Goal: Task Accomplishment & Management: Use online tool/utility

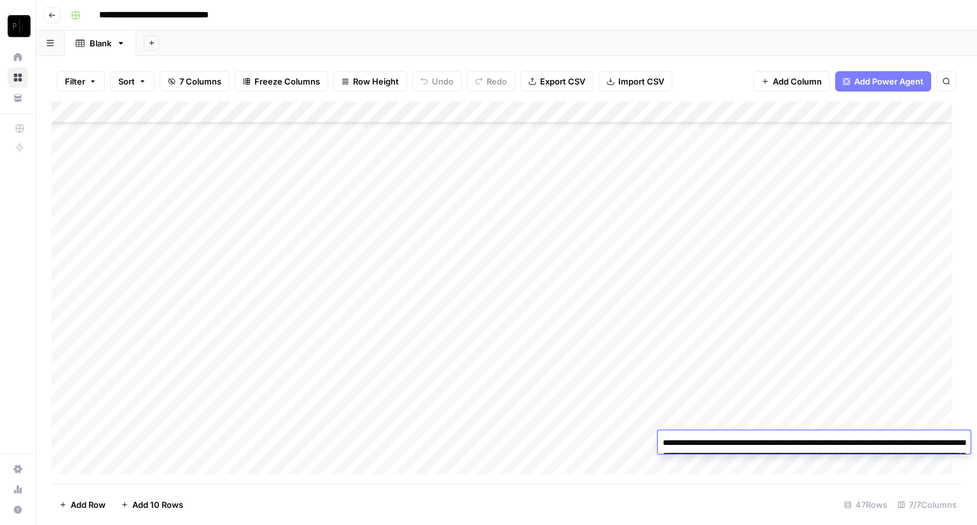
scroll to position [686, 0]
click at [132, 15] on input "**********" at bounding box center [171, 15] width 157 height 20
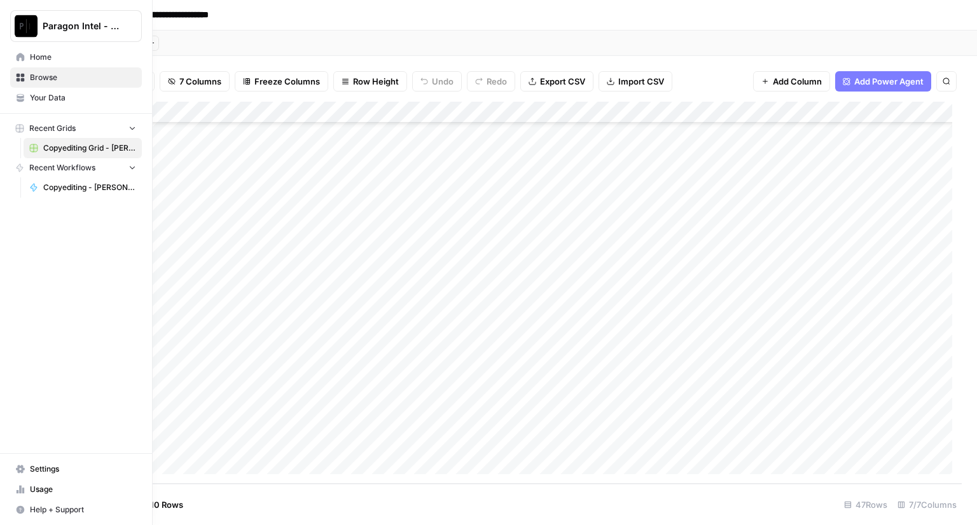
click at [27, 30] on img "Workspace: Paragon Intel - Copyediting" at bounding box center [26, 26] width 23 height 23
click at [24, 59] on icon at bounding box center [21, 57] width 8 height 8
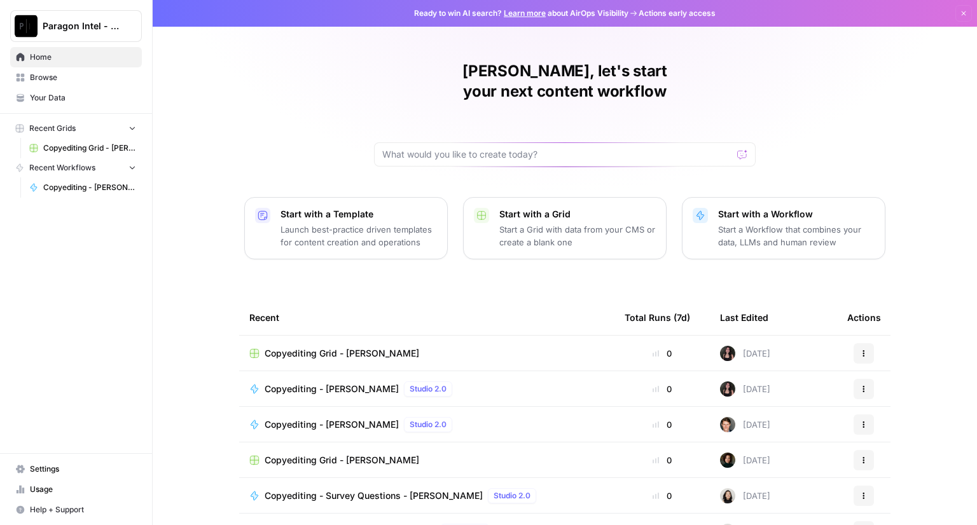
click at [341, 347] on span "Copyediting Grid - [PERSON_NAME]" at bounding box center [342, 353] width 155 height 13
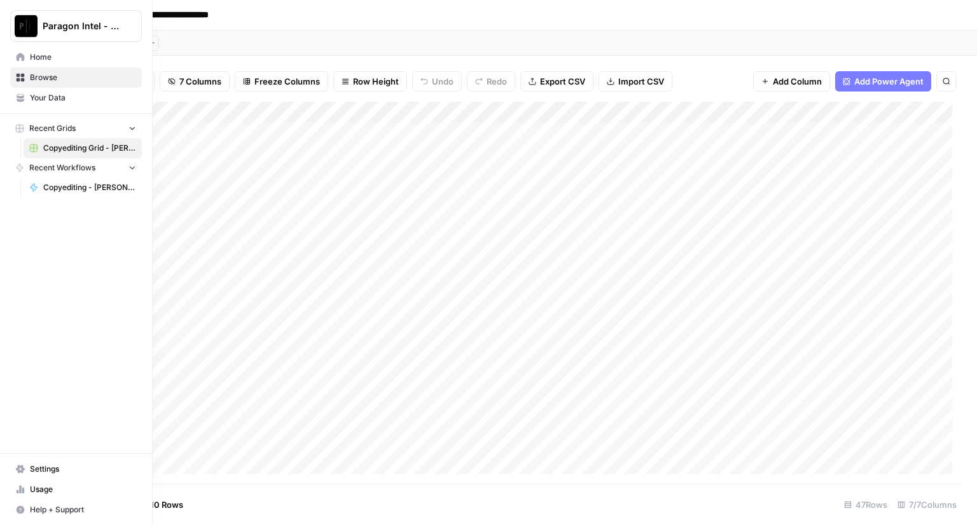
click at [39, 60] on span "Home" at bounding box center [83, 57] width 106 height 11
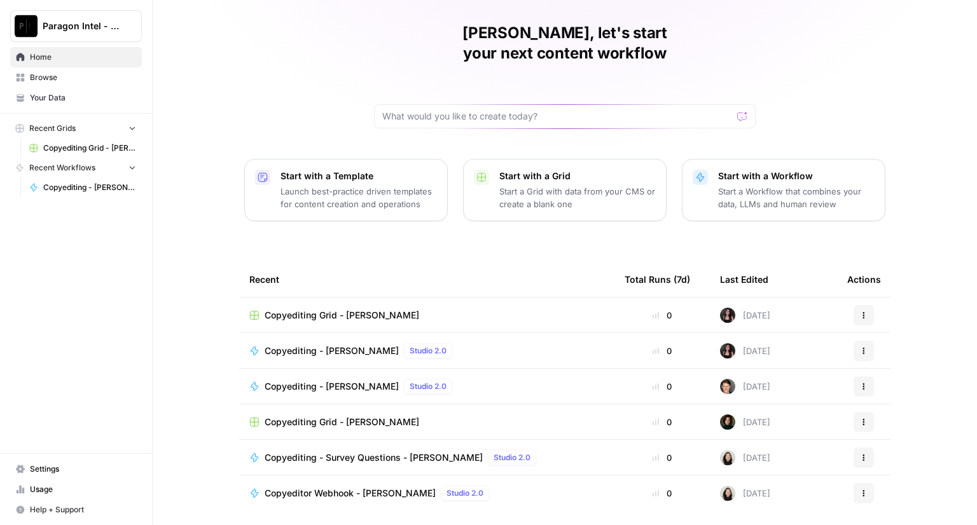
scroll to position [59, 0]
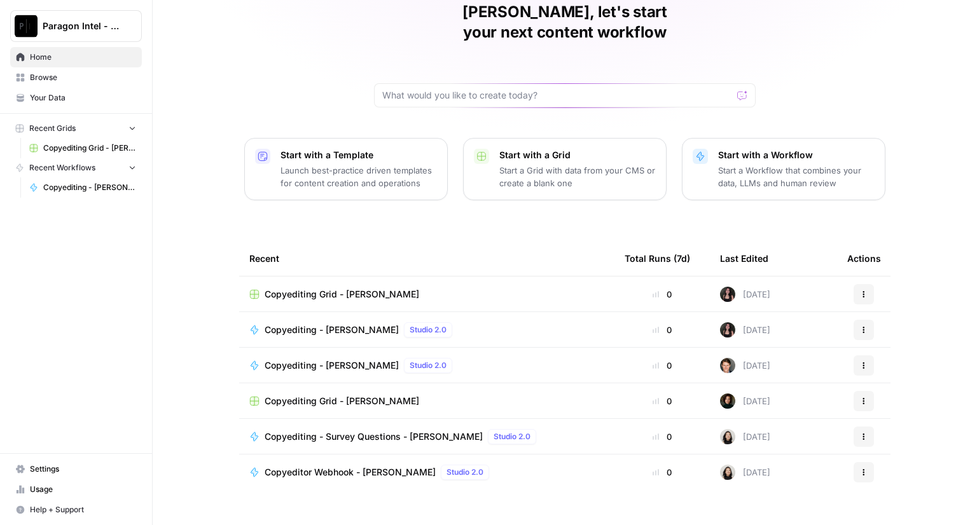
click at [331, 324] on span "Copyediting - [PERSON_NAME]" at bounding box center [332, 330] width 134 height 13
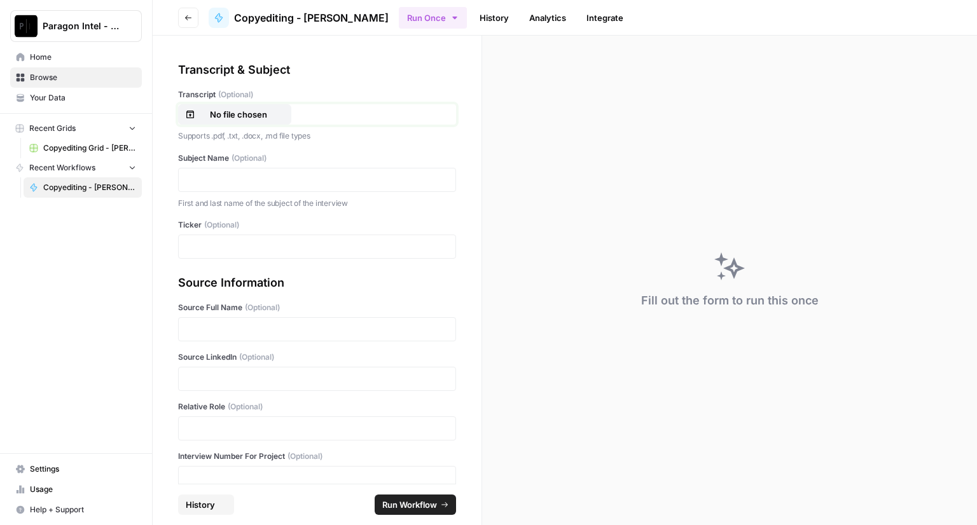
click at [245, 111] on p "No file chosen" at bounding box center [238, 114] width 81 height 13
click at [209, 186] on div at bounding box center [317, 180] width 278 height 24
click at [209, 174] on p at bounding box center [316, 180] width 261 height 13
click at [226, 329] on p at bounding box center [316, 329] width 261 height 13
click at [231, 380] on p at bounding box center [316, 379] width 261 height 13
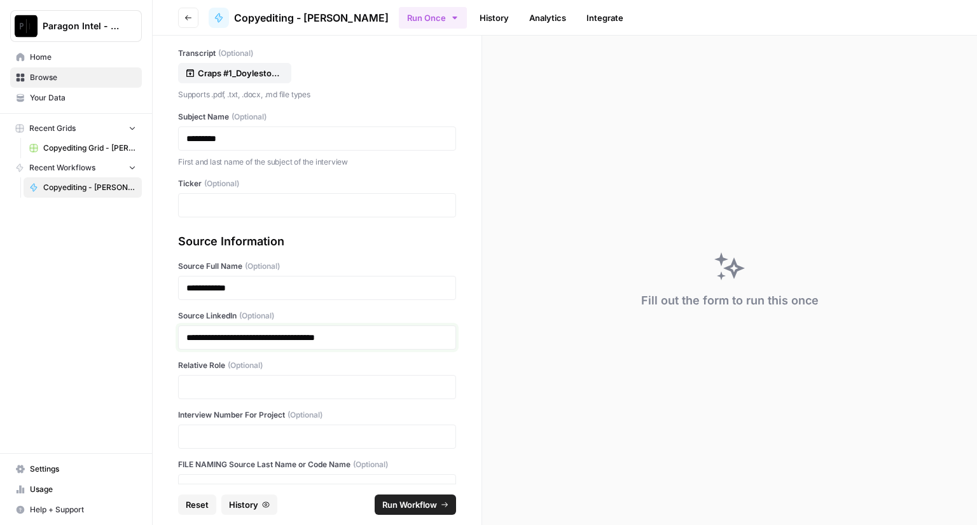
scroll to position [69, 0]
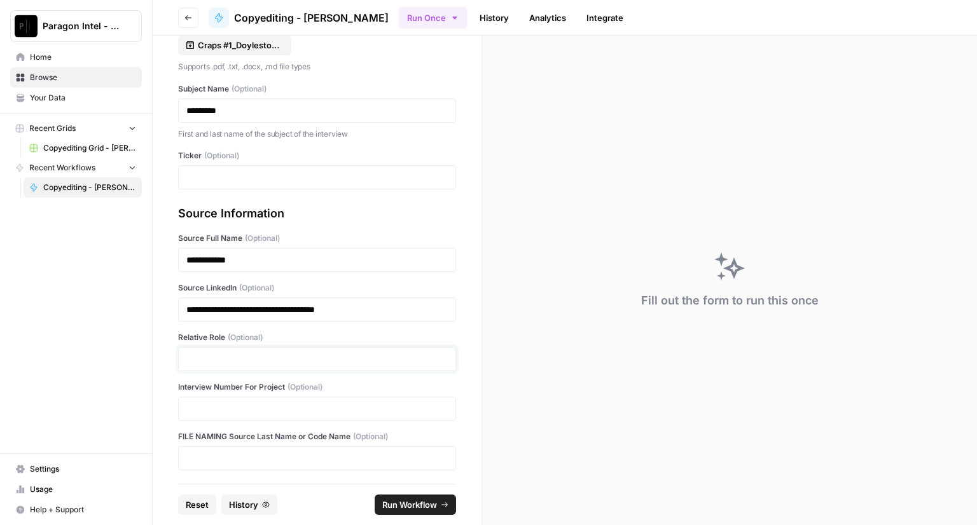
click at [242, 357] on p at bounding box center [316, 359] width 261 height 13
click at [221, 403] on p at bounding box center [316, 409] width 261 height 13
click at [414, 507] on span "Run Workflow" at bounding box center [409, 505] width 55 height 13
